Goal: Transaction & Acquisition: Book appointment/travel/reservation

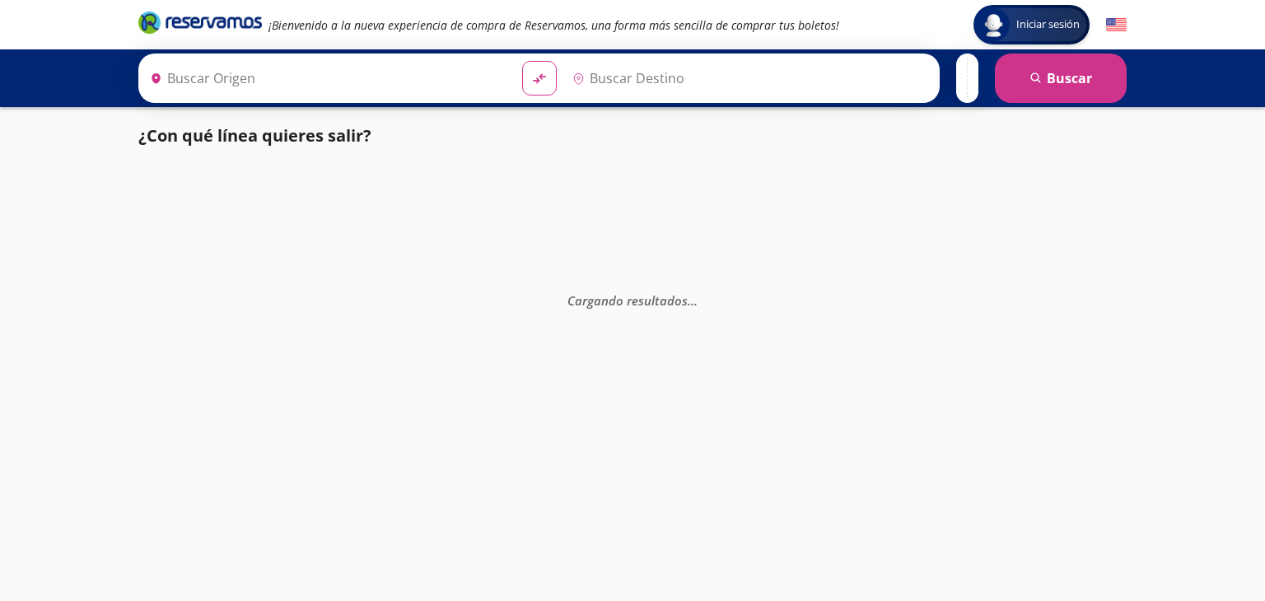
type input "[GEOGRAPHIC_DATA], [GEOGRAPHIC_DATA]"
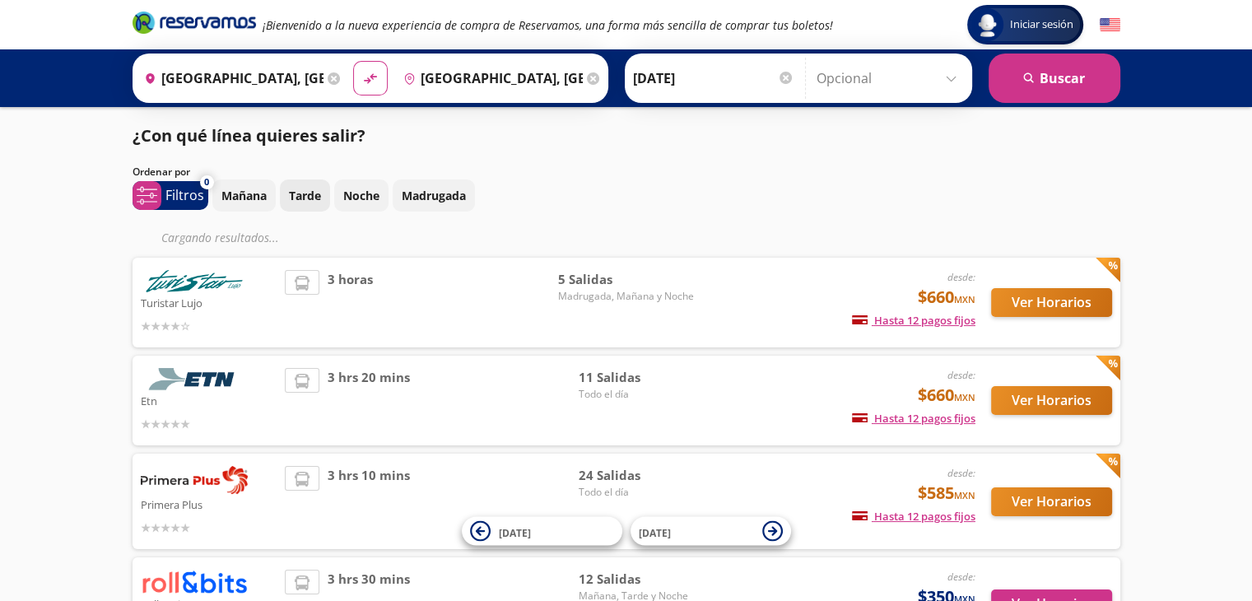
click at [310, 196] on p "Tarde" at bounding box center [305, 195] width 32 height 17
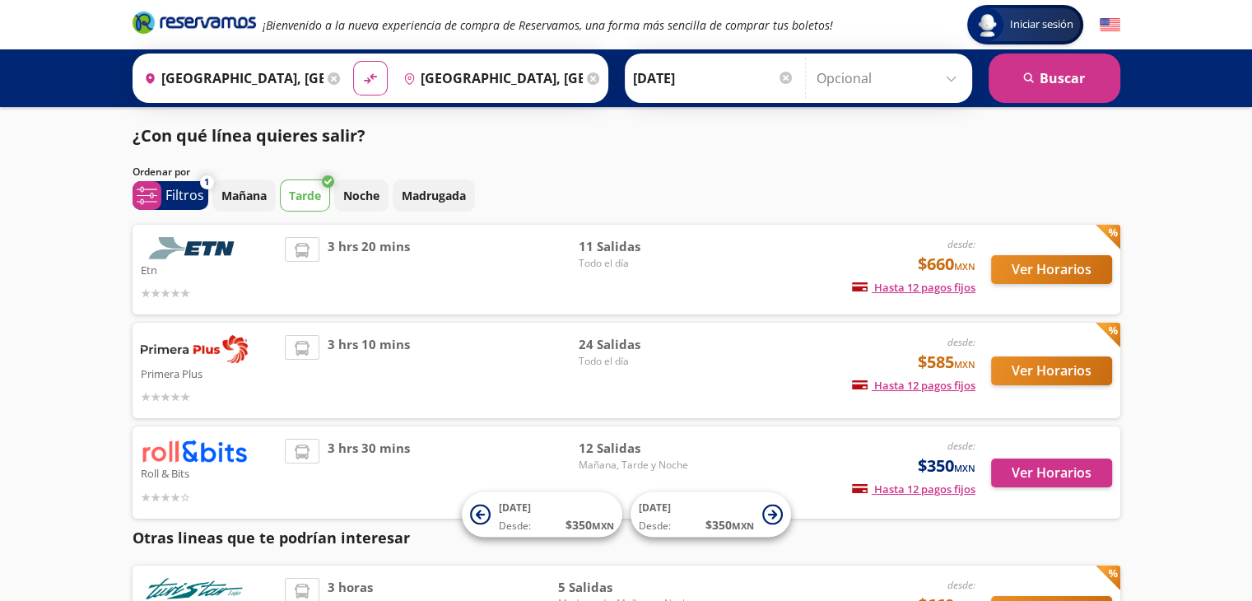
scroll to position [82, 0]
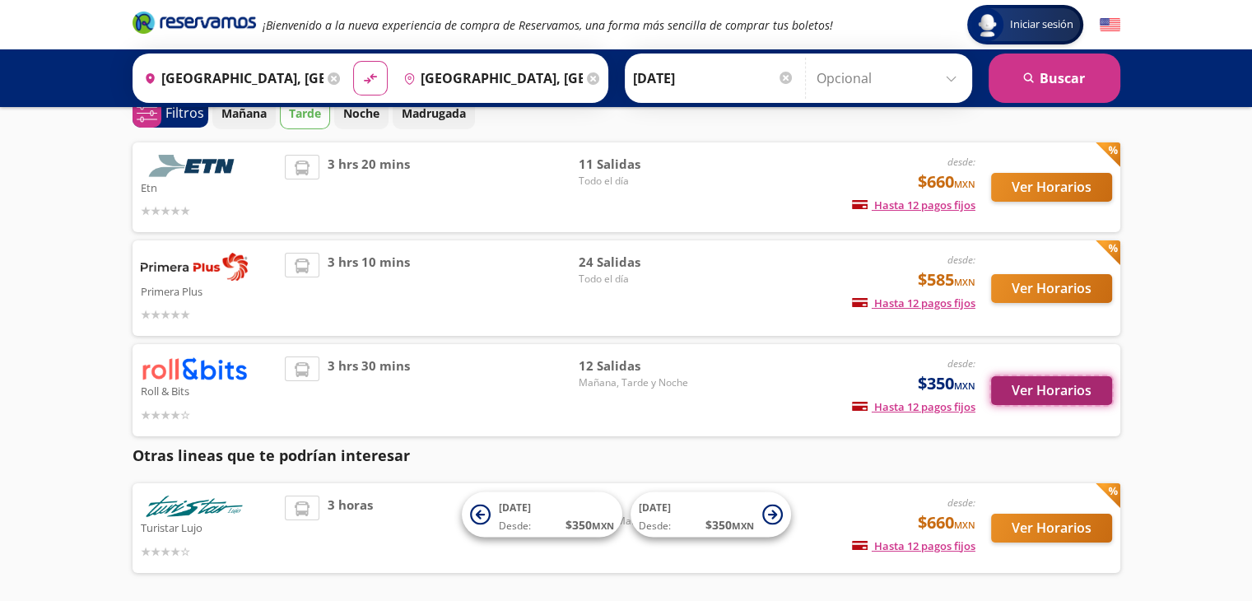
click at [1053, 386] on button "Ver Horarios" at bounding box center [1051, 390] width 121 height 29
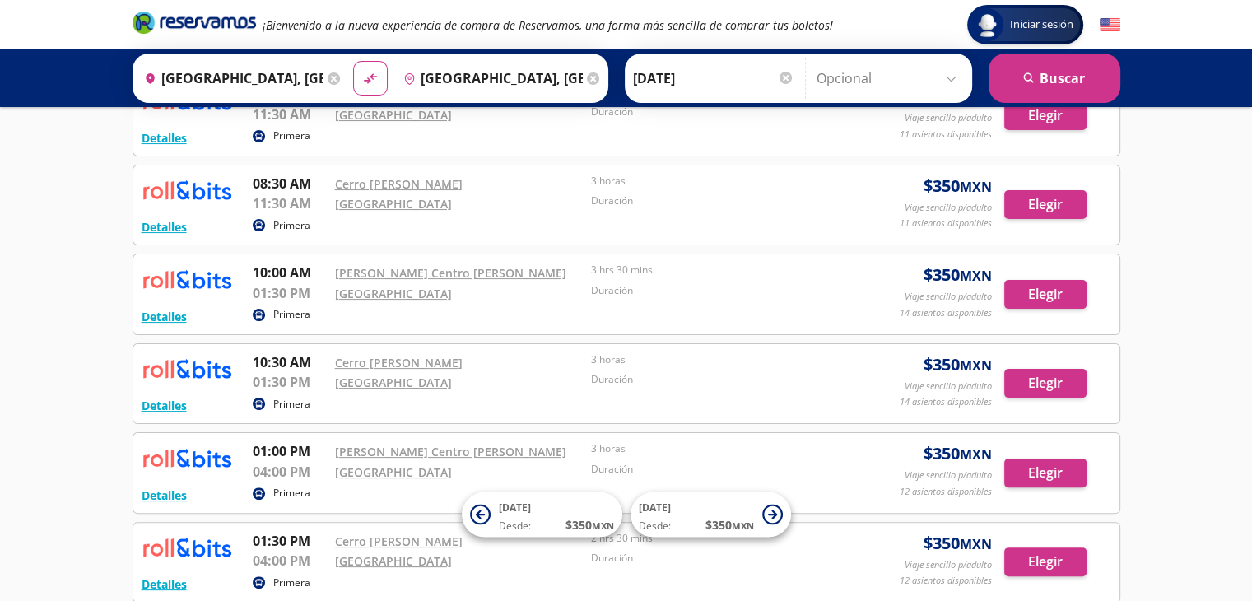
scroll to position [329, 0]
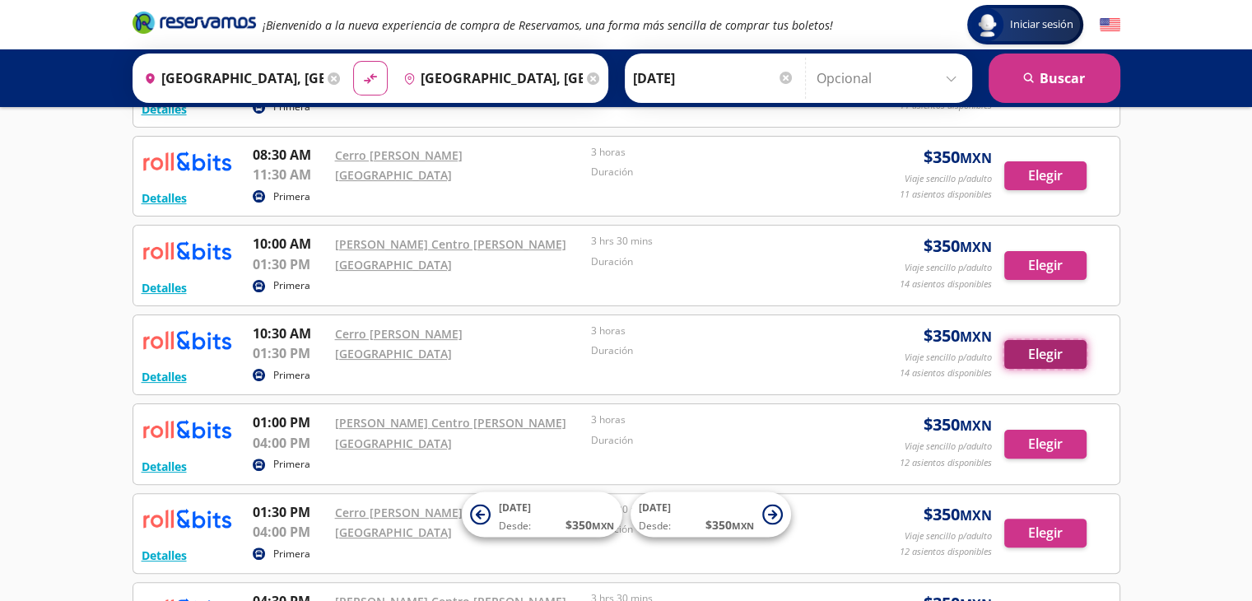
click at [1047, 350] on button "Elegir" at bounding box center [1046, 354] width 82 height 29
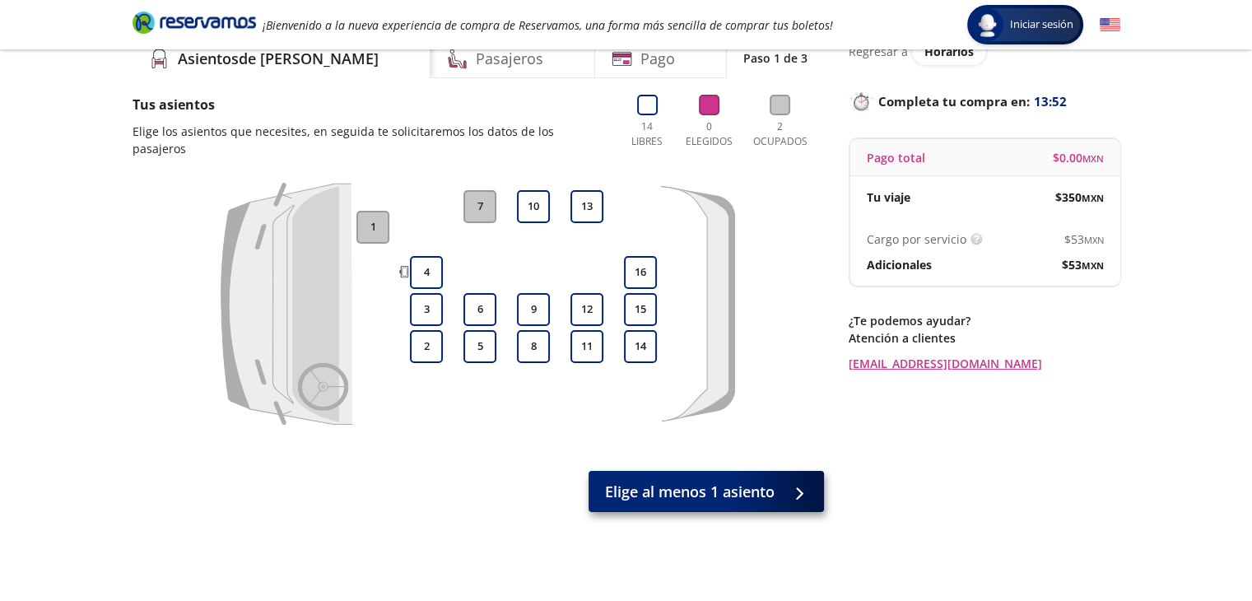
scroll to position [47, 0]
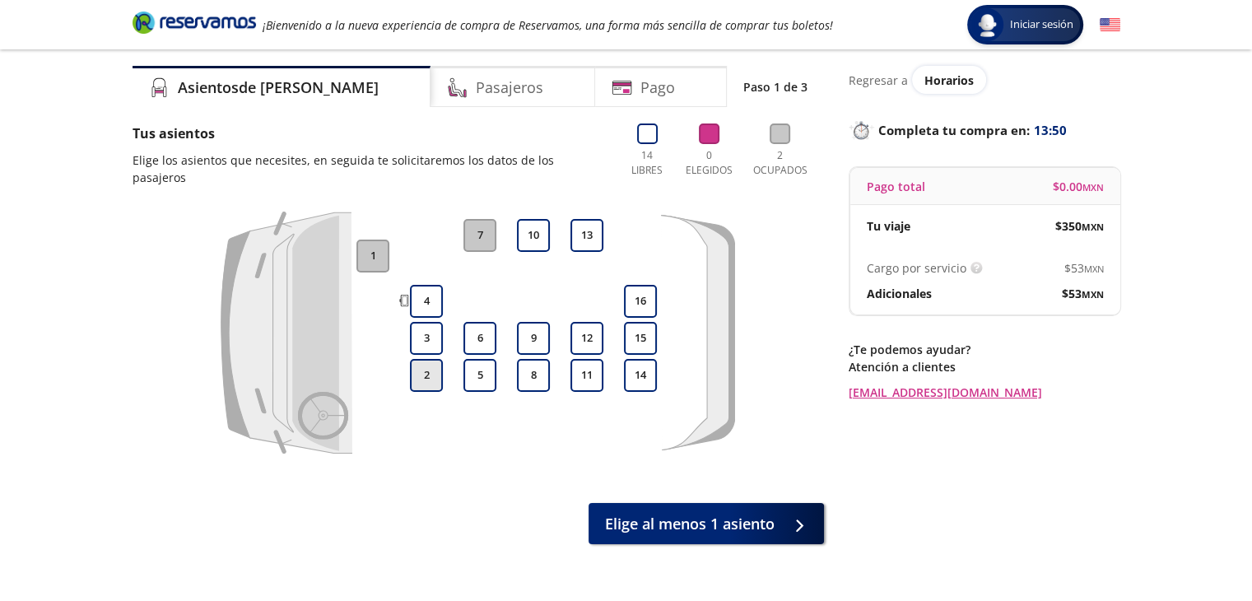
click at [432, 359] on button "2" at bounding box center [426, 375] width 33 height 33
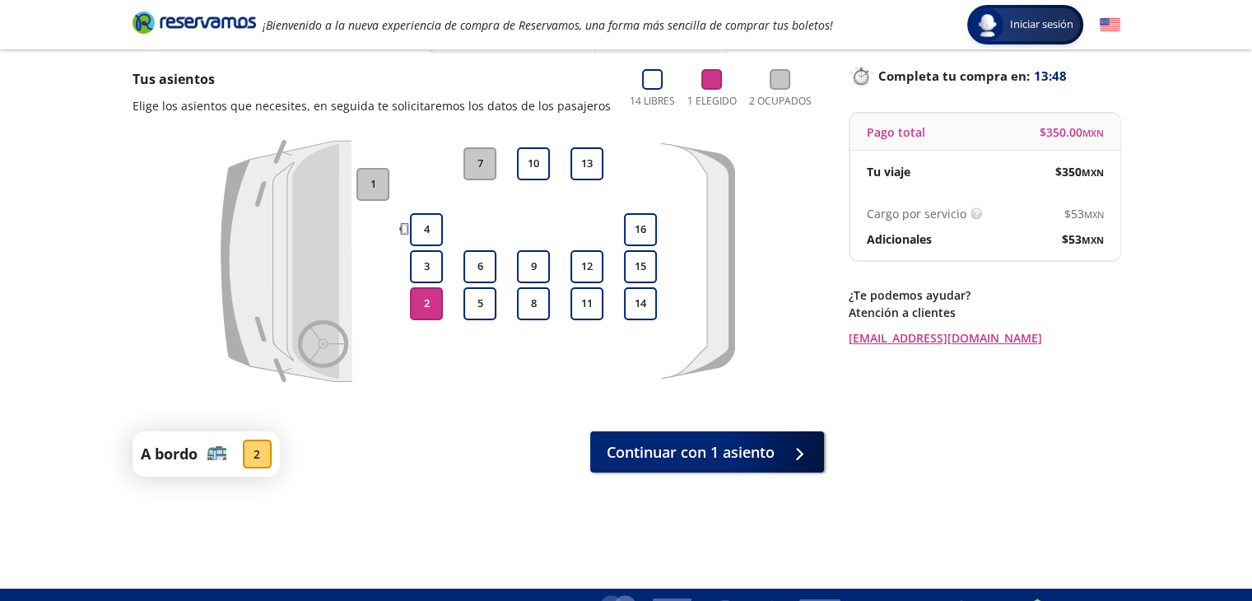
scroll to position [129, 0]
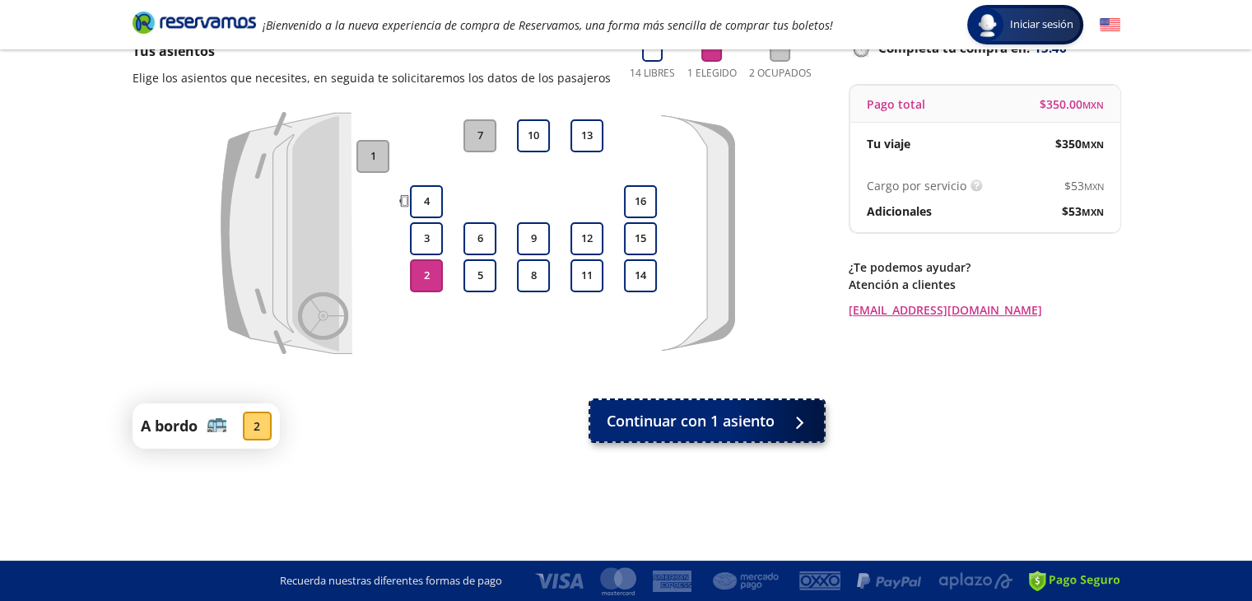
click at [764, 427] on span "Continuar con 1 asiento" at bounding box center [691, 421] width 168 height 22
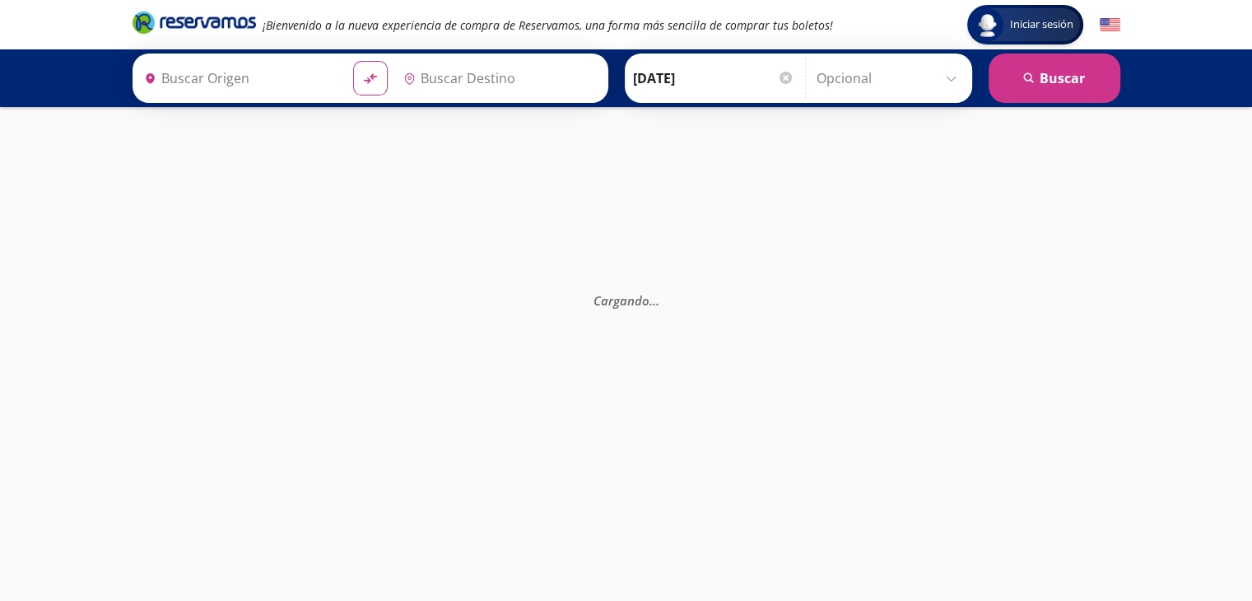
type input "[GEOGRAPHIC_DATA], [GEOGRAPHIC_DATA]"
